Goal: Share content

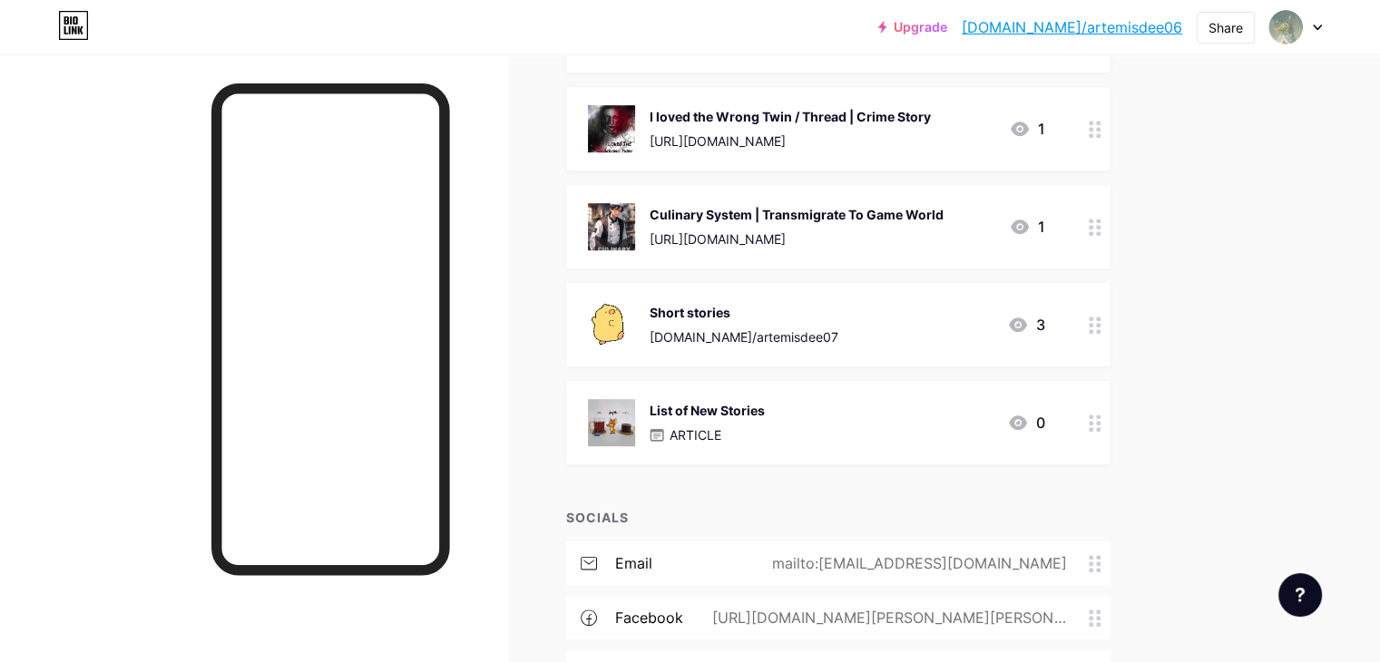
scroll to position [1052, 0]
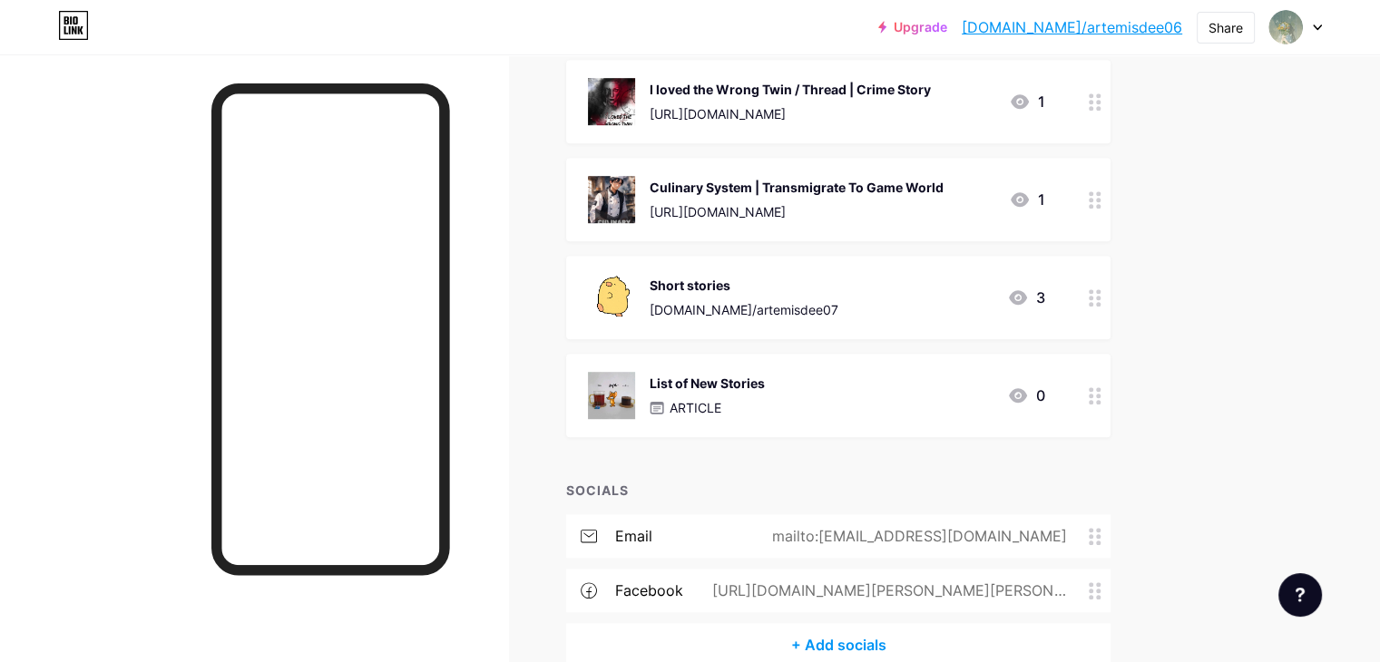
click at [745, 387] on div "List of New Stories" at bounding box center [706, 383] width 115 height 19
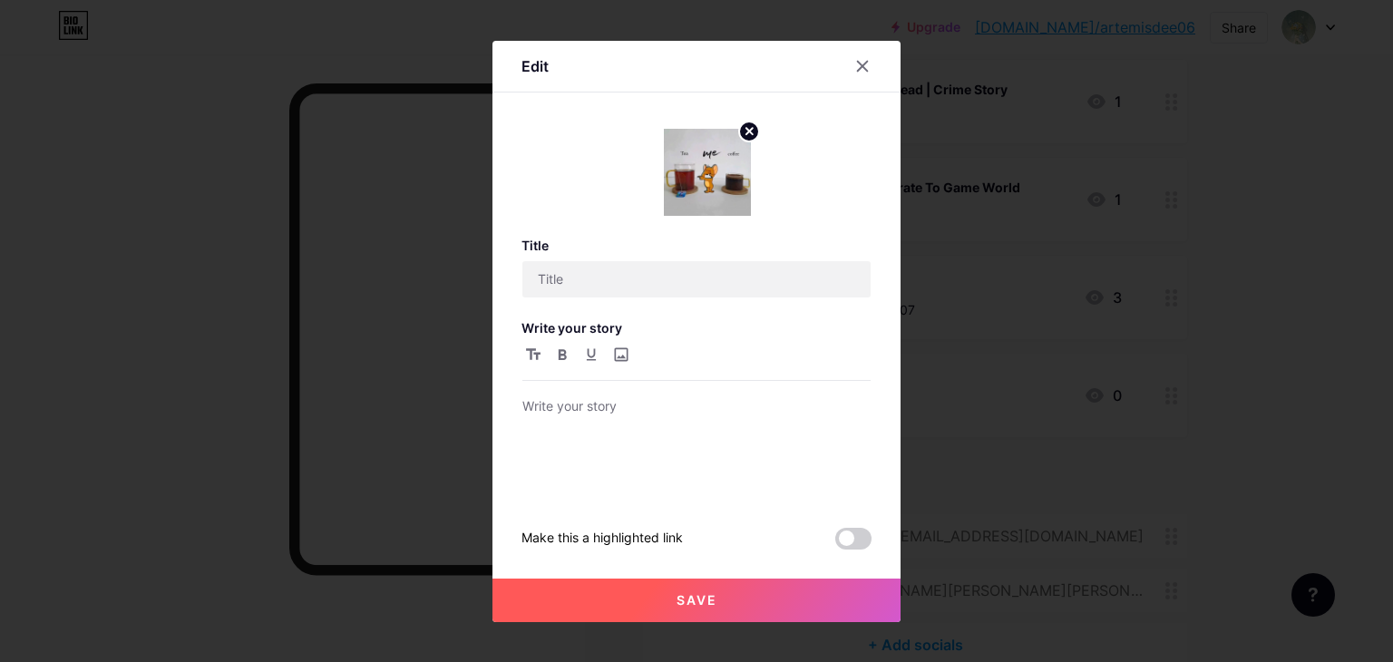
type input "List of New Stories"
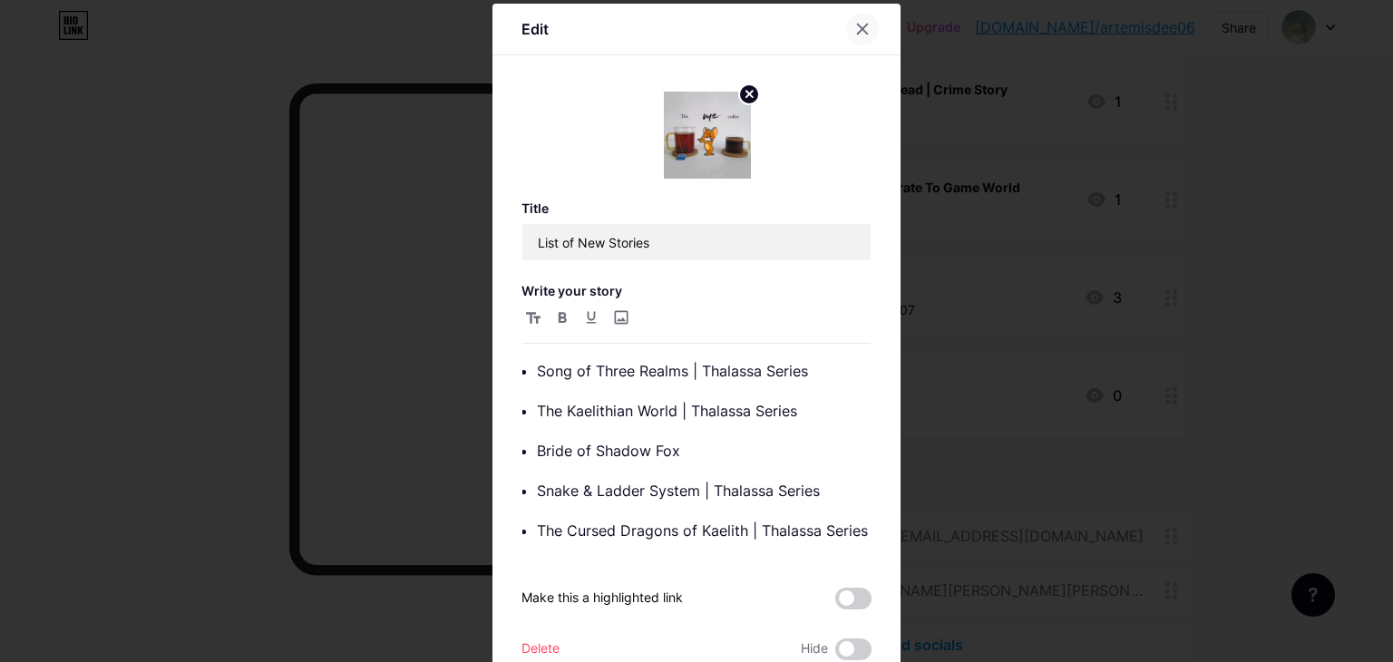
click at [858, 41] on div at bounding box center [862, 29] width 33 height 33
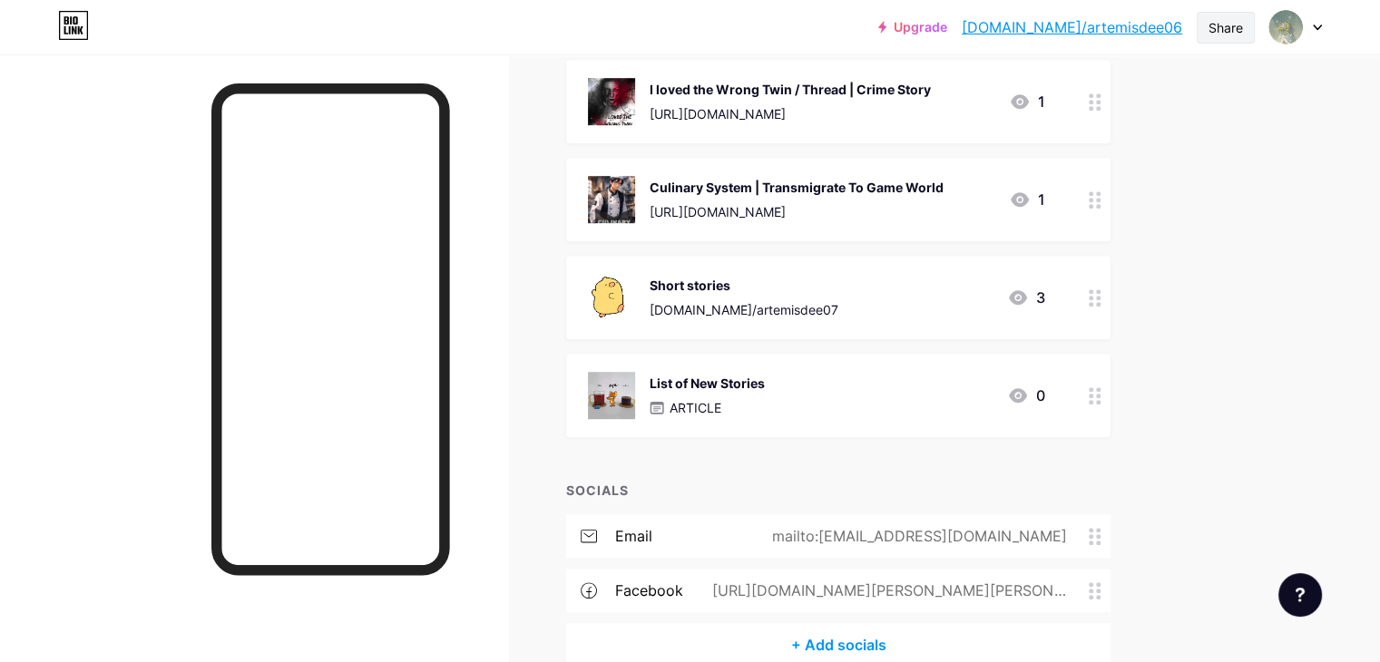
click at [1221, 19] on div "Share" at bounding box center [1225, 27] width 34 height 19
click at [1059, 96] on div "Copy link" at bounding box center [1074, 94] width 67 height 22
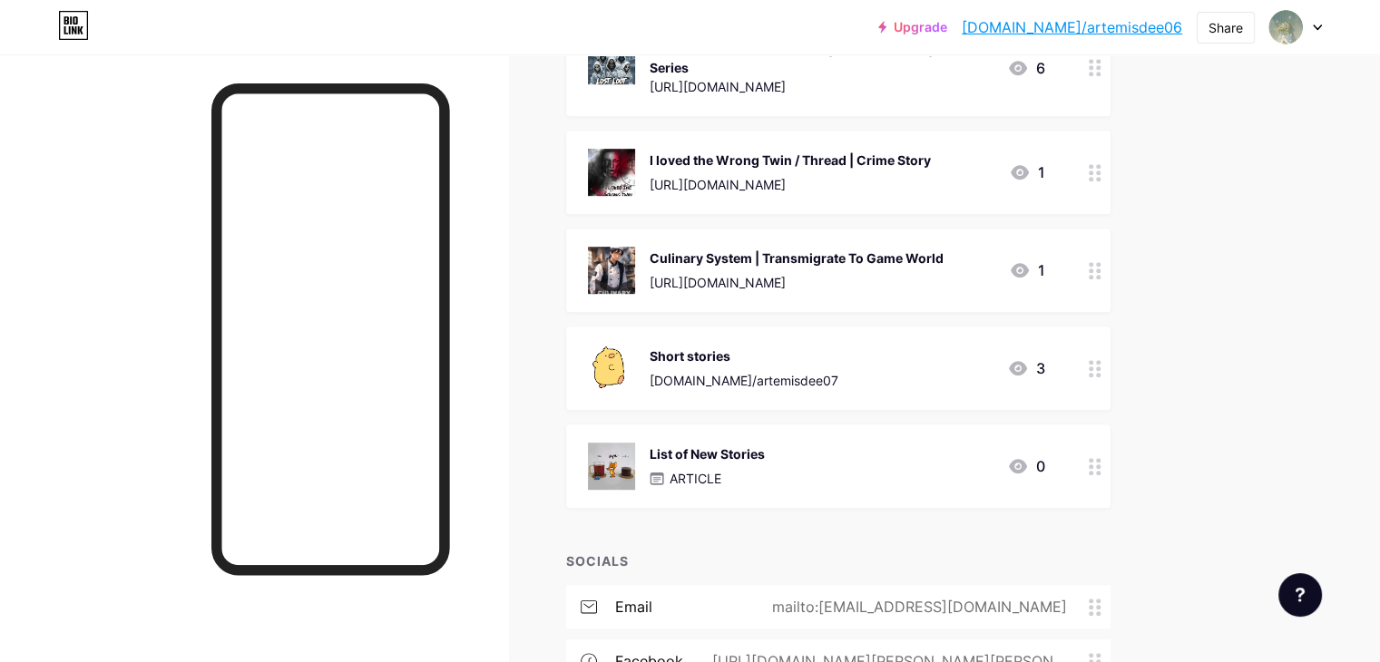
scroll to position [969, 0]
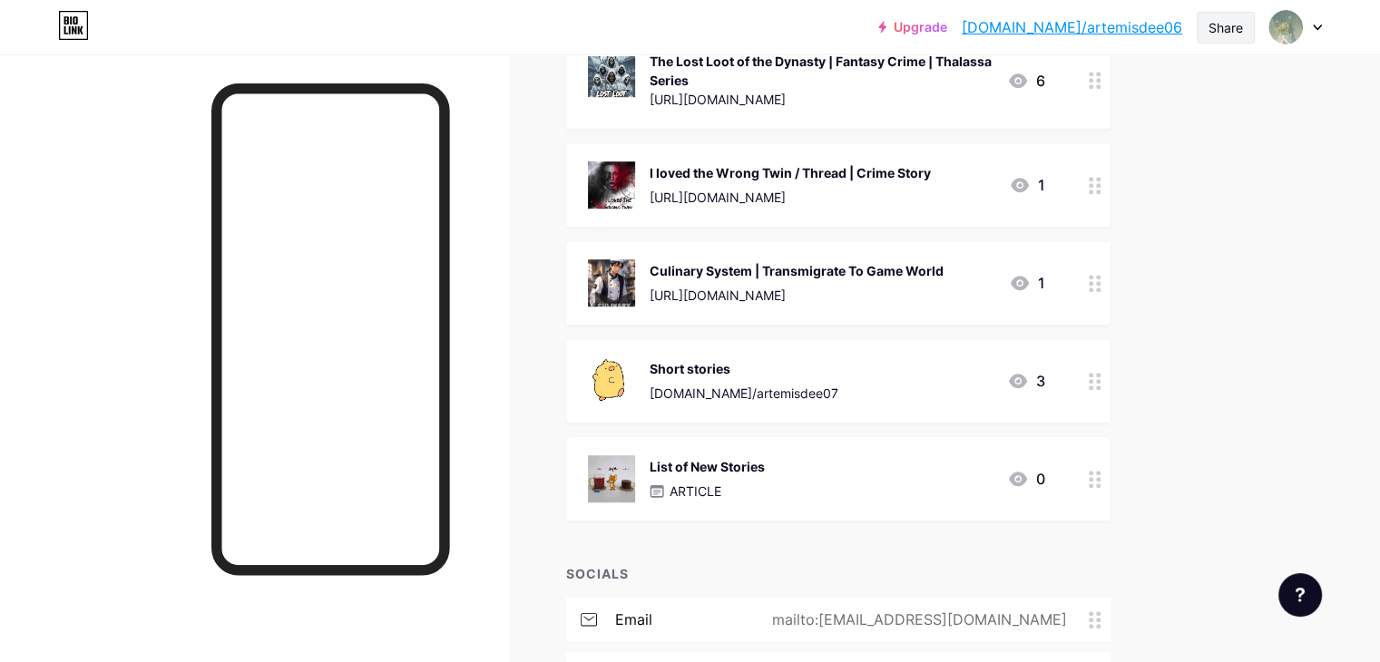
click at [1233, 27] on div "Share" at bounding box center [1225, 27] width 34 height 19
click at [1068, 93] on div "Copy link" at bounding box center [1074, 94] width 67 height 22
click at [508, 217] on div at bounding box center [254, 385] width 508 height 662
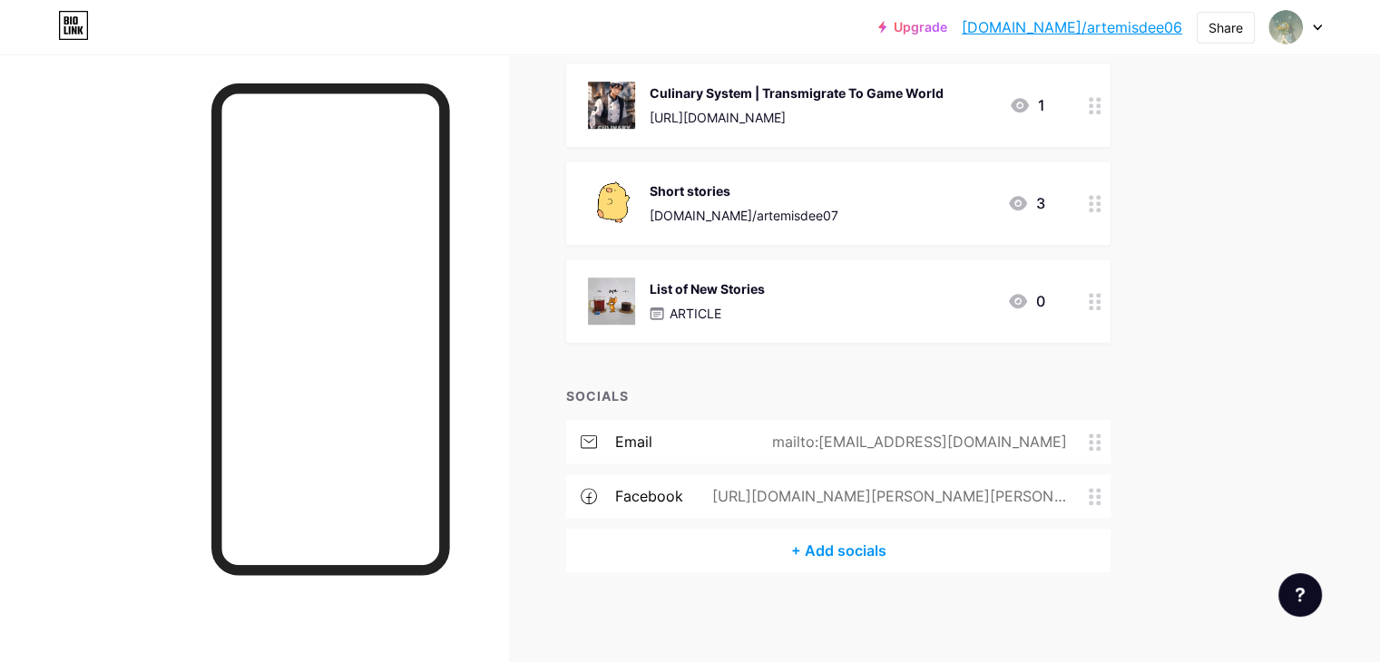
scroll to position [1131, 0]
